Goal: Navigation & Orientation: Find specific page/section

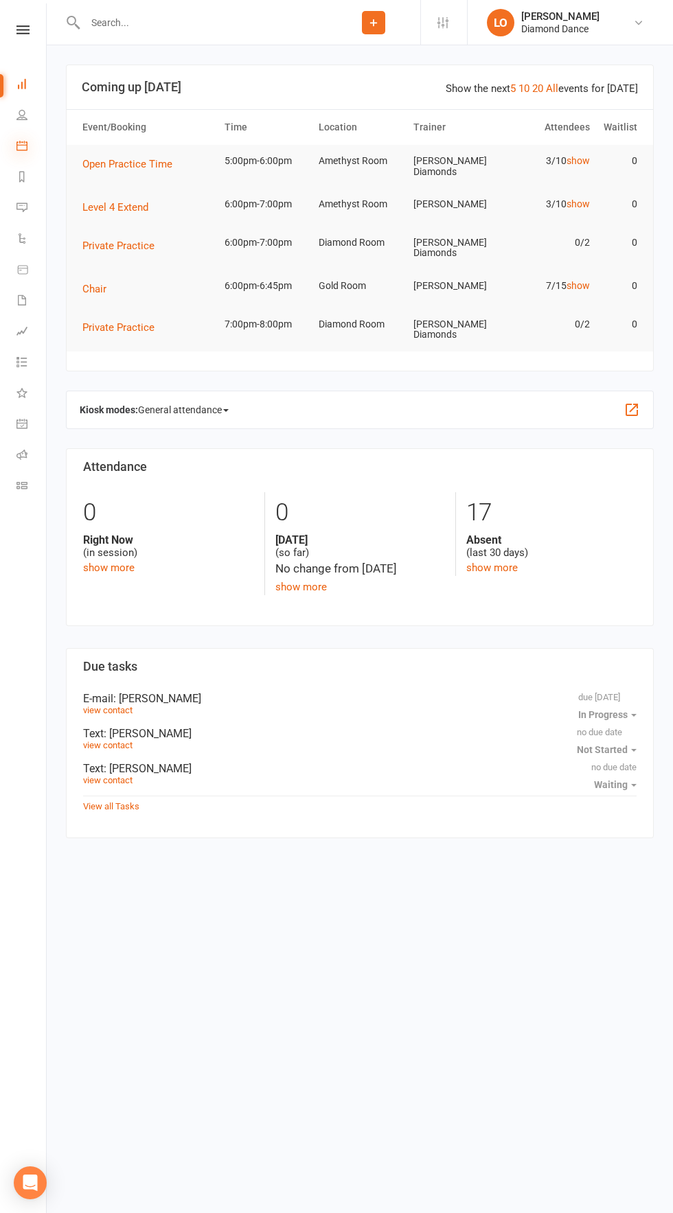
click at [26, 150] on icon at bounding box center [21, 145] width 11 height 11
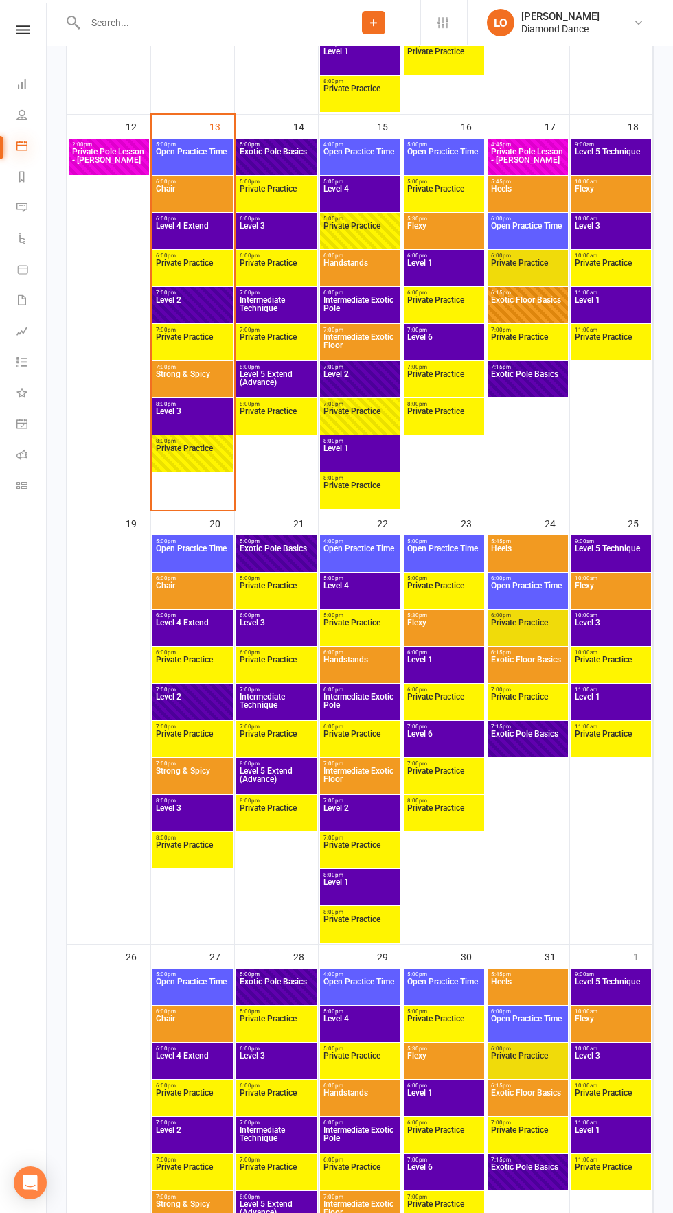
scroll to position [1074, 0]
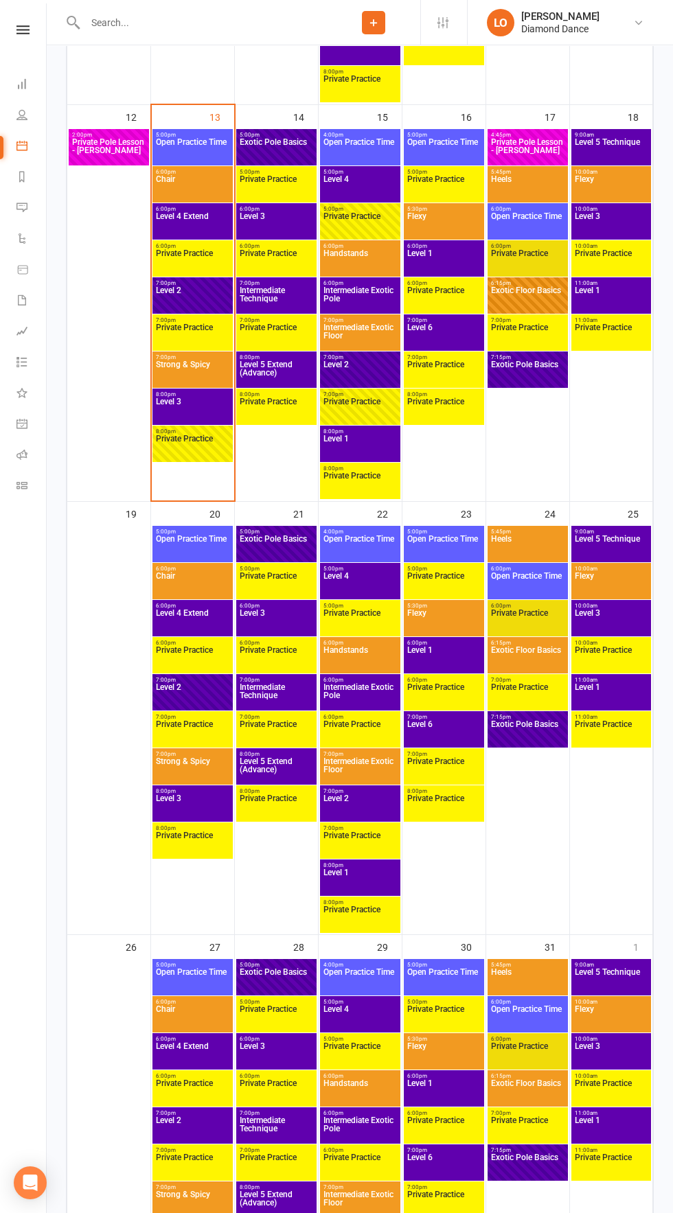
click at [172, 369] on span "Strong & Spicy" at bounding box center [192, 372] width 75 height 25
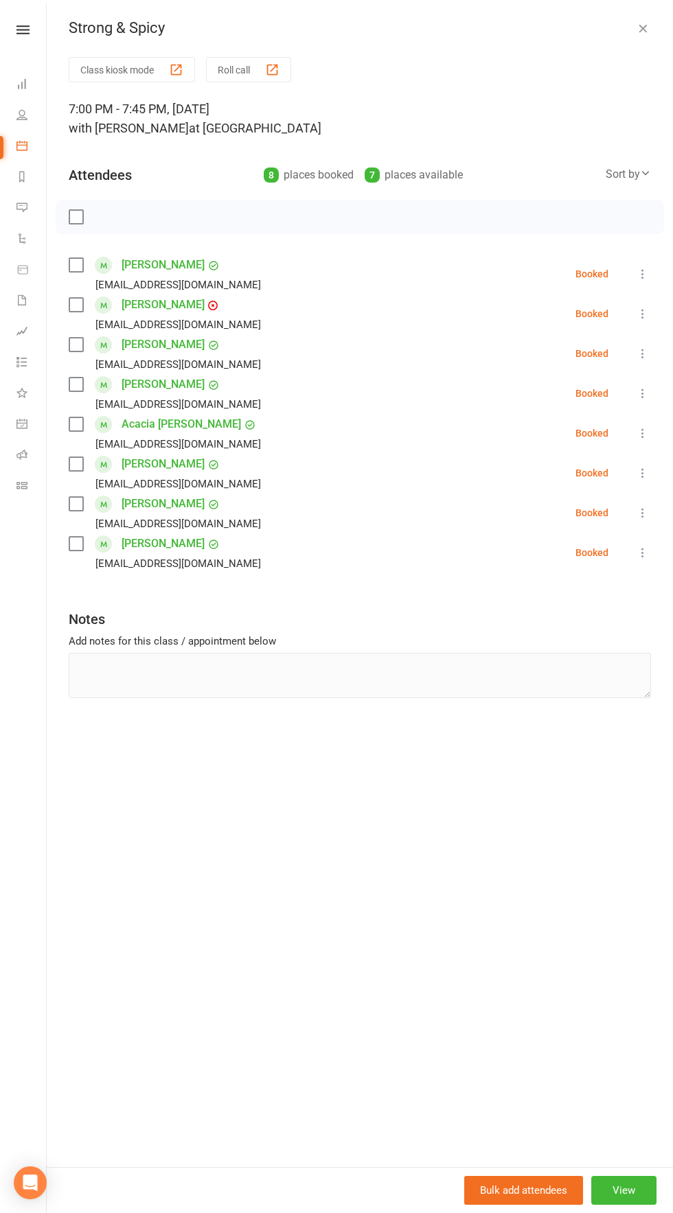
click at [639, 28] on icon "button" at bounding box center [643, 28] width 14 height 14
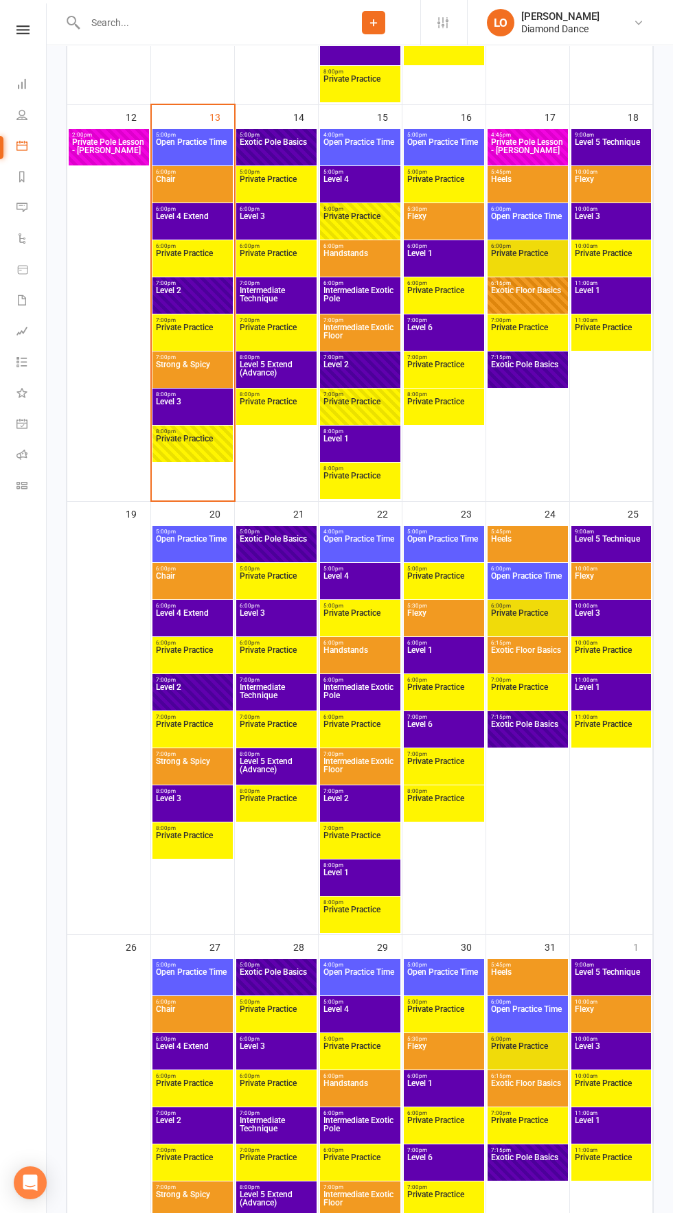
click at [172, 400] on span "Level 3" at bounding box center [192, 409] width 75 height 25
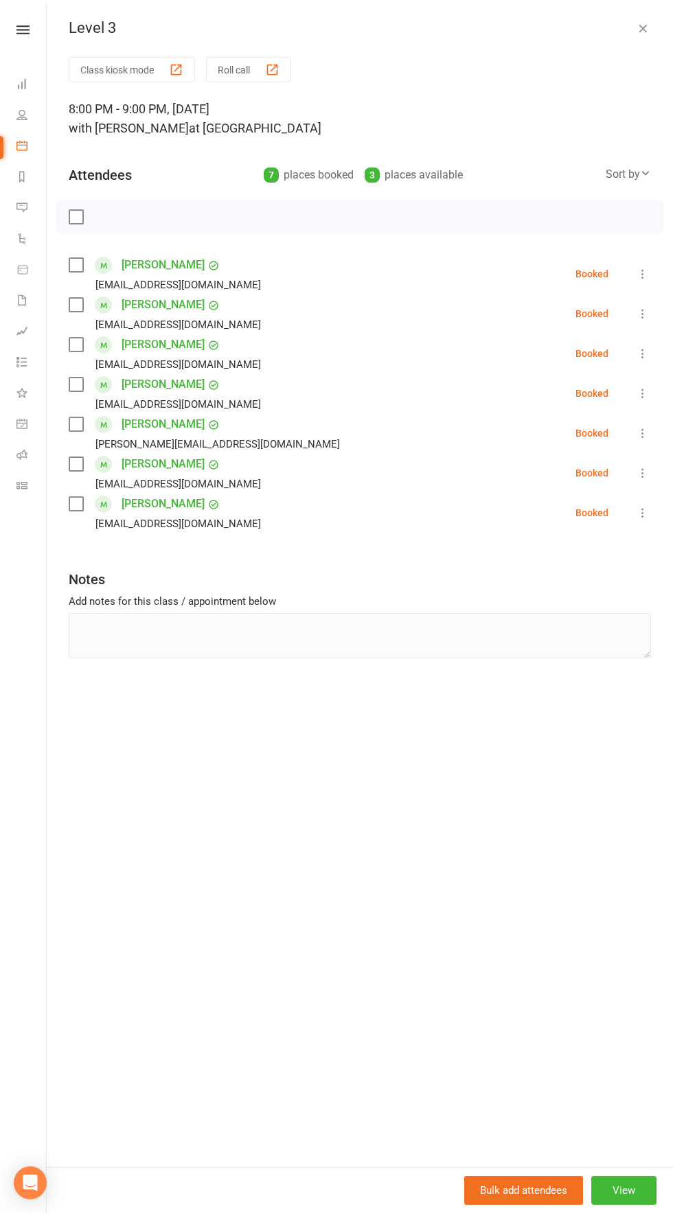
click at [632, 57] on div "Class kiosk mode Roll call" at bounding box center [360, 69] width 582 height 25
click at [636, 27] on icon "button" at bounding box center [643, 28] width 14 height 14
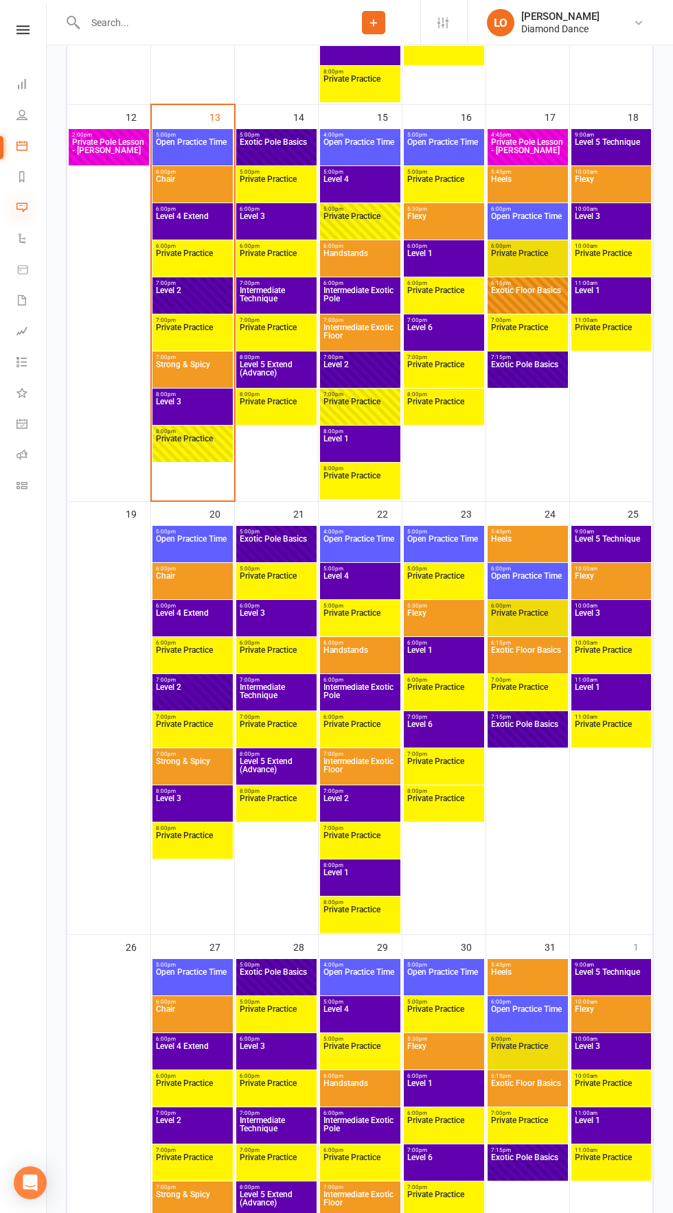
click at [22, 207] on icon at bounding box center [21, 207] width 11 height 11
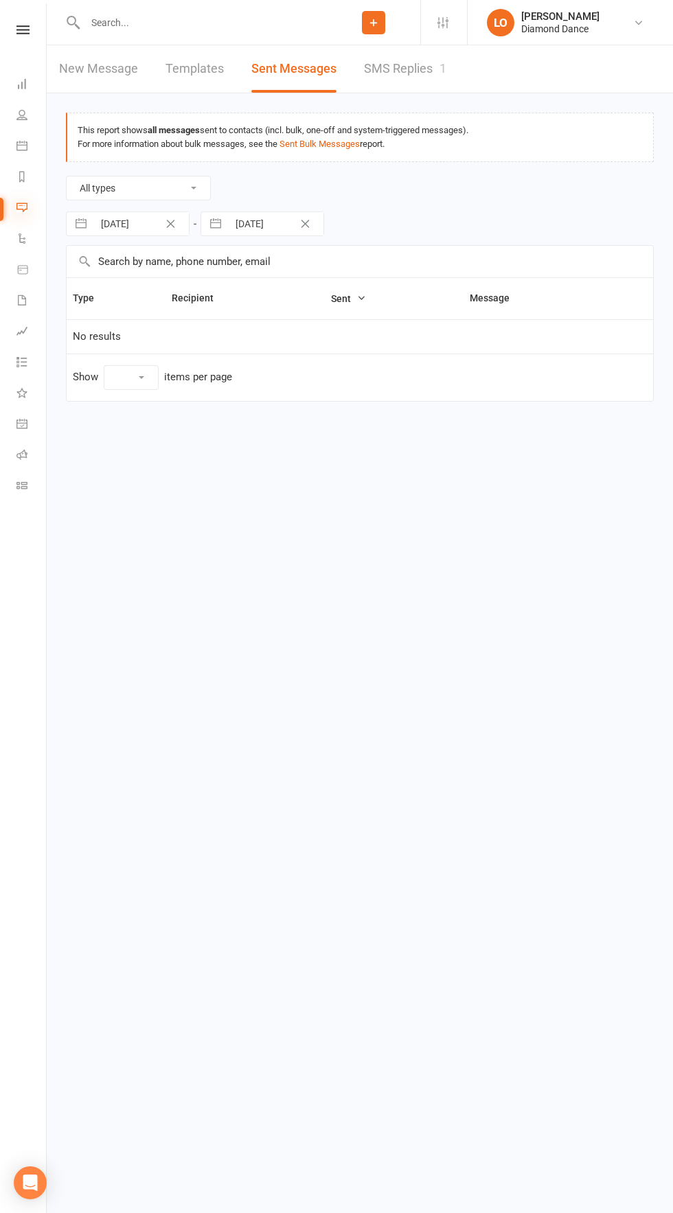
select select "10"
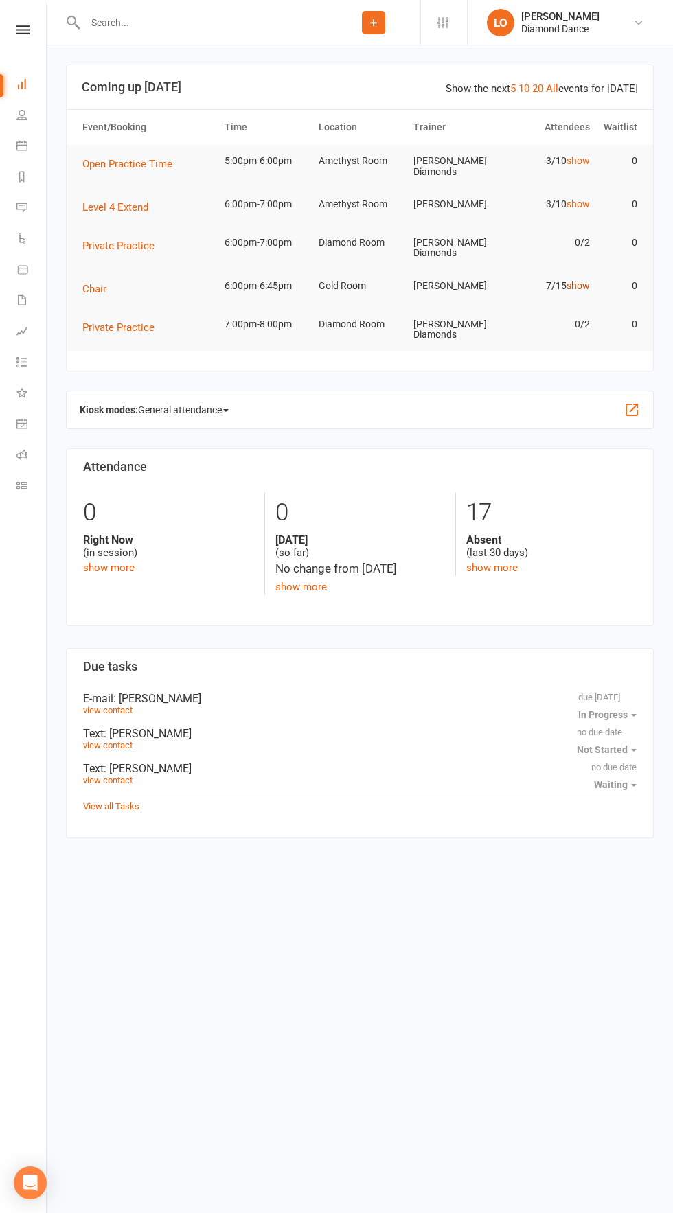
click at [578, 281] on link "show" at bounding box center [577, 285] width 23 height 11
